Goal: Check status: Check status

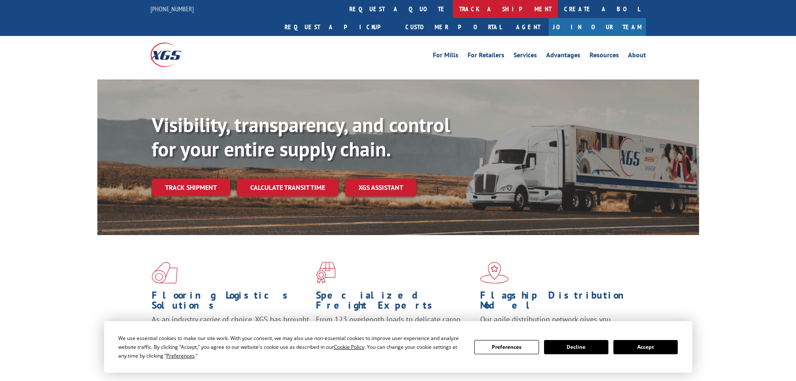
click at [453, 9] on link "track a shipment" at bounding box center [505, 9] width 105 height 18
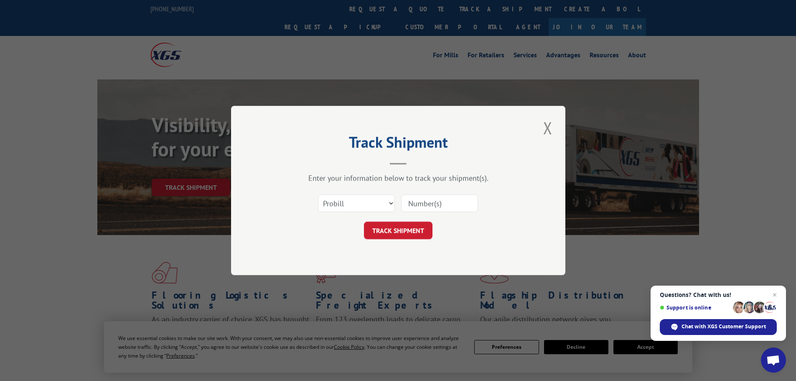
paste input "419641"
type input "419641"
click at [395, 230] on button "TRACK SHIPMENT" at bounding box center [398, 231] width 69 height 18
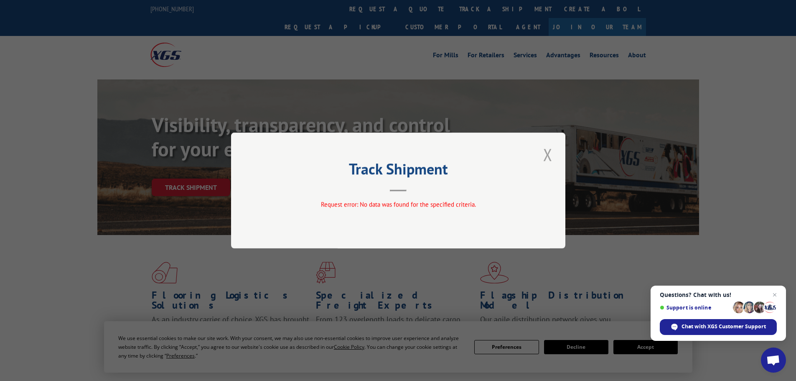
click at [550, 157] on button "Close modal" at bounding box center [548, 154] width 14 height 23
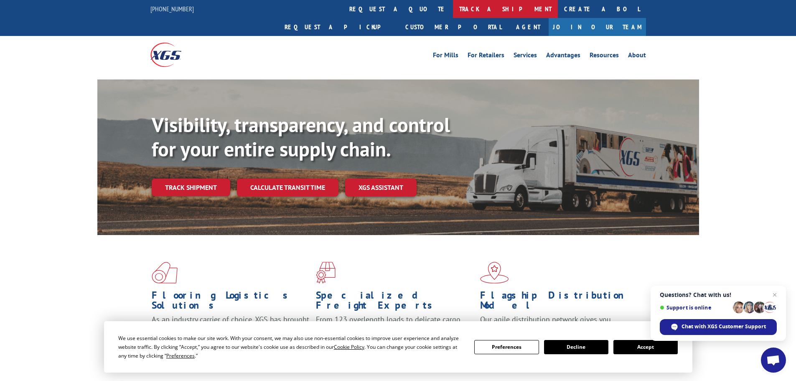
click at [453, 5] on link "track a shipment" at bounding box center [505, 9] width 105 height 18
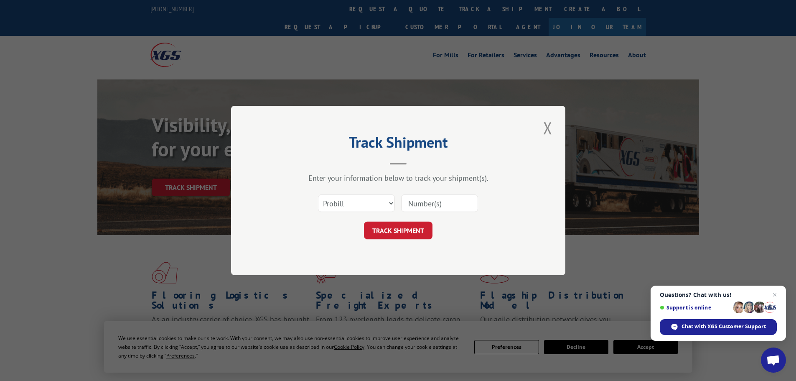
paste input "279825250801"
type input "279825250801"
click at [396, 235] on button "TRACK SHIPMENT" at bounding box center [398, 231] width 69 height 18
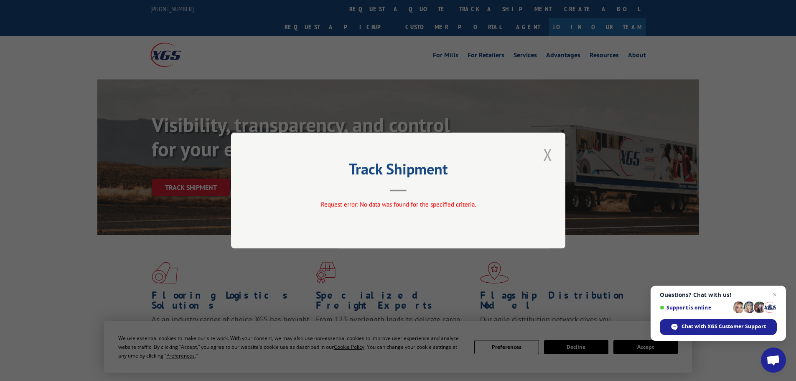
click at [546, 158] on button "Close modal" at bounding box center [548, 154] width 14 height 23
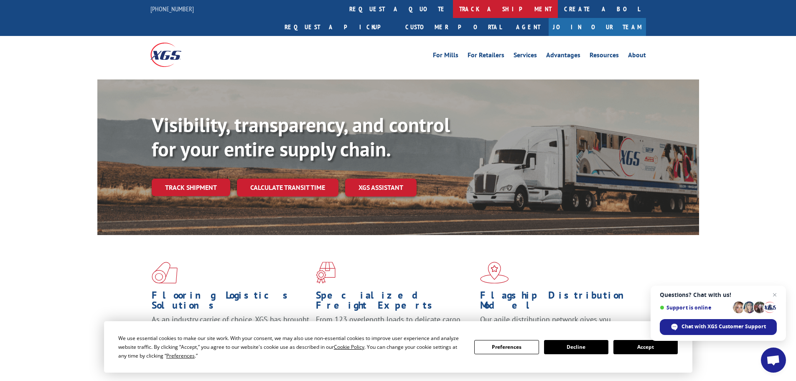
click at [453, 8] on link "track a shipment" at bounding box center [505, 9] width 105 height 18
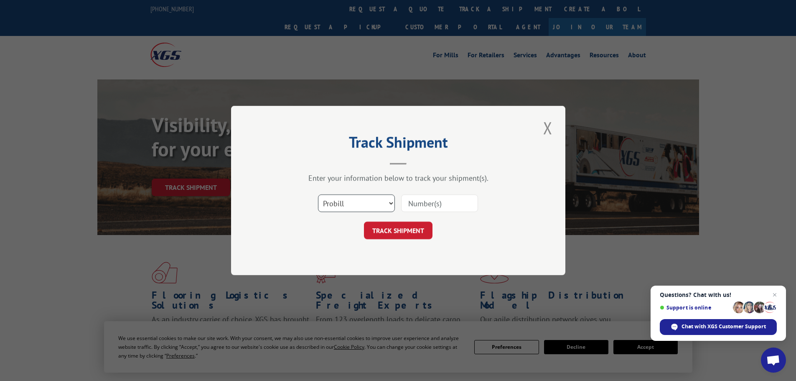
click at [366, 201] on select "Select category... Probill BOL PO" at bounding box center [356, 203] width 77 height 18
select select "bol"
click at [318, 194] on select "Select category... Probill BOL PO" at bounding box center [356, 203] width 77 height 18
paste input "419641"
type input "419641"
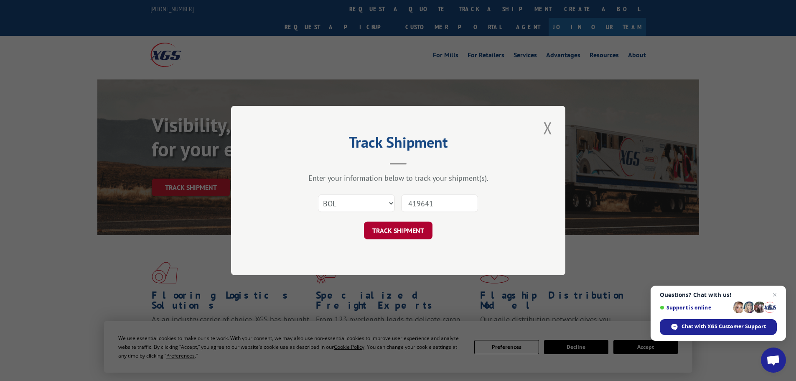
click at [410, 233] on button "TRACK SHIPMENT" at bounding box center [398, 231] width 69 height 18
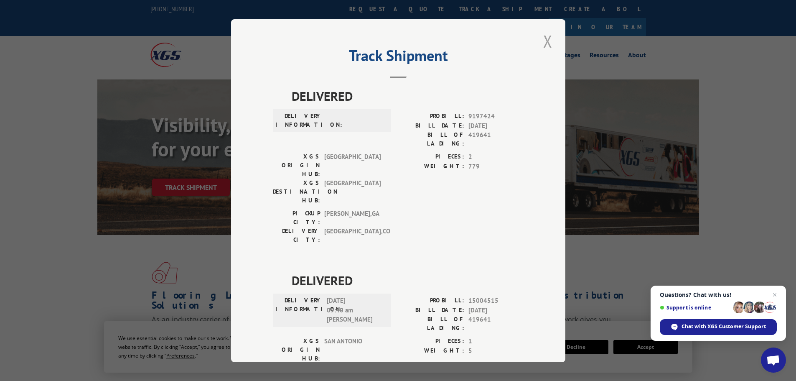
click at [543, 43] on button "Close modal" at bounding box center [548, 41] width 14 height 23
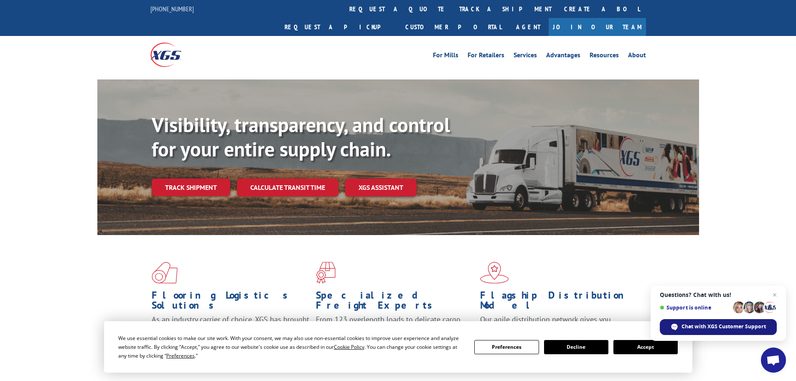
click at [718, 329] on span "Chat with XGS Customer Support" at bounding box center [724, 327] width 84 height 8
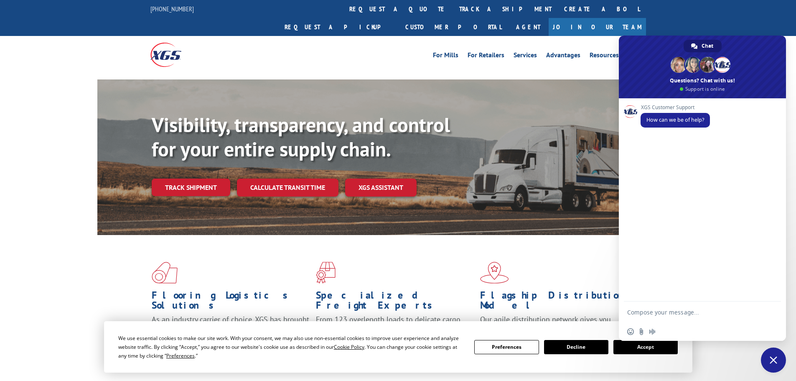
click at [656, 316] on textarea "Compose your message..." at bounding box center [694, 311] width 134 height 21
click at [669, 312] on textarea "Compose your message..." at bounding box center [694, 311] width 134 height 21
paste textarea "419641"
type textarea "HI I am looking for an update on BOL 419641"
click at [772, 304] on span "Send" at bounding box center [772, 304] width 6 height 6
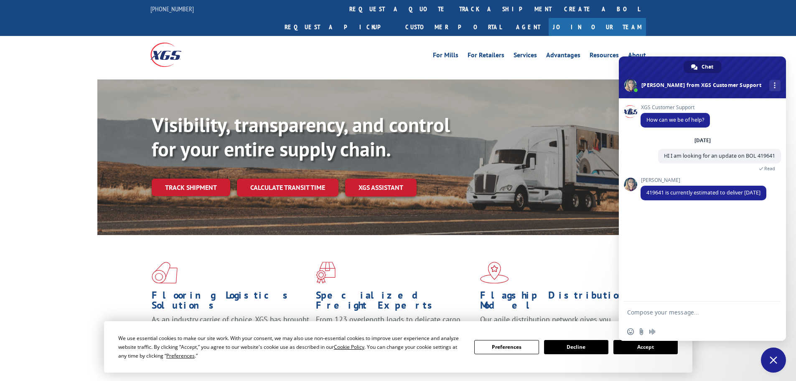
click at [644, 311] on textarea "Compose your message..." at bounding box center [694, 311] width 134 height 21
type textarea "thank you"
click at [771, 317] on span "Send" at bounding box center [771, 312] width 14 height 14
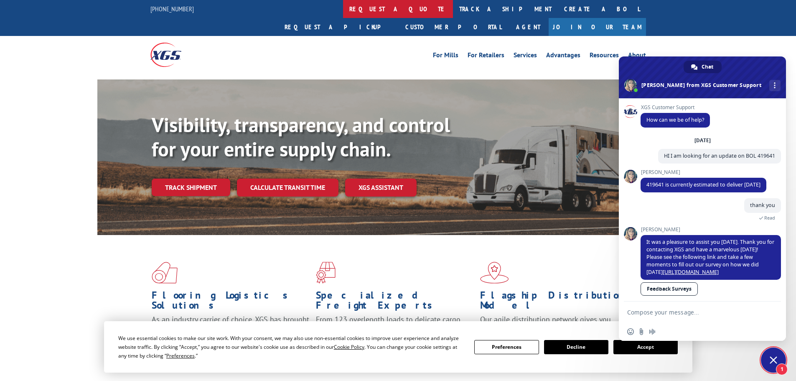
scroll to position [20, 0]
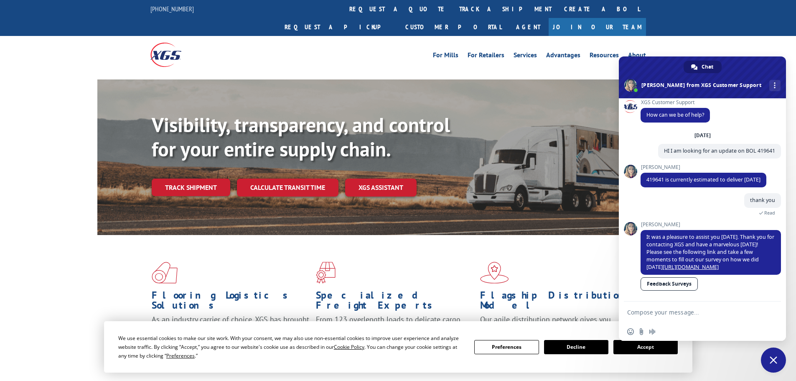
click at [777, 366] on span "Close chat" at bounding box center [773, 359] width 25 height 25
